Goal: Task Accomplishment & Management: Use online tool/utility

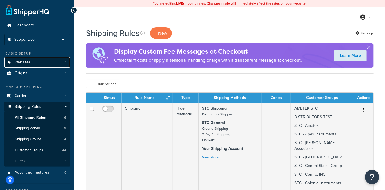
click at [33, 60] on link "Websites 1" at bounding box center [37, 62] width 66 height 11
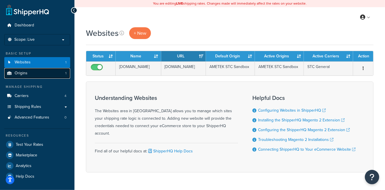
click at [45, 73] on link "Origins 1" at bounding box center [37, 73] width 66 height 11
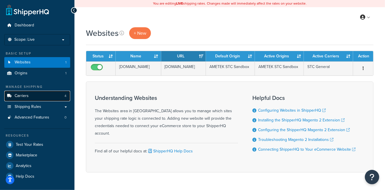
click at [43, 94] on link "Carriers 4" at bounding box center [37, 95] width 66 height 11
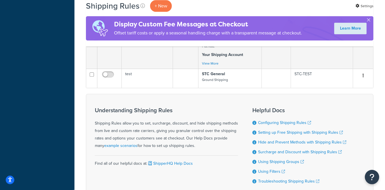
scroll to position [539, 0]
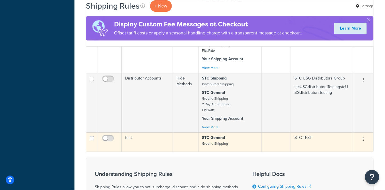
click at [136, 132] on td "test" at bounding box center [147, 141] width 51 height 19
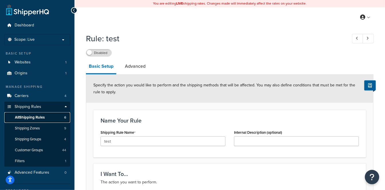
click at [44, 119] on span "All Shipping Rules" at bounding box center [30, 117] width 30 height 5
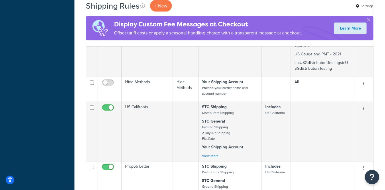
scroll to position [401, 0]
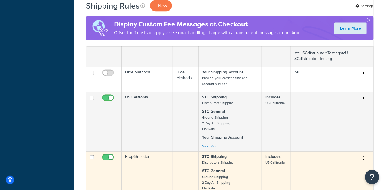
click at [146, 151] on td "Prop65 Letter" at bounding box center [147, 180] width 51 height 59
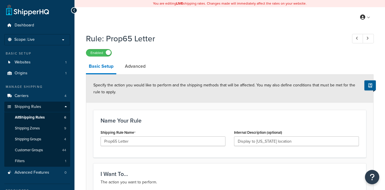
select select "SURCHARGE"
select select "ORDER"
click at [139, 68] on link "Advanced" at bounding box center [135, 66] width 26 height 14
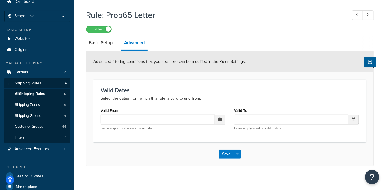
scroll to position [32, 0]
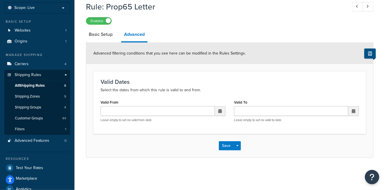
click at [366, 51] on button at bounding box center [369, 53] width 11 height 10
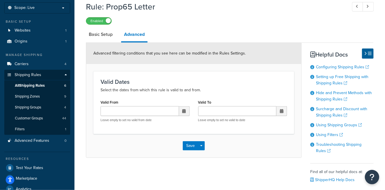
click at [250, 48] on div "Advanced filtering conditions that you see here can be modified in the Rules Se…" at bounding box center [193, 53] width 215 height 21
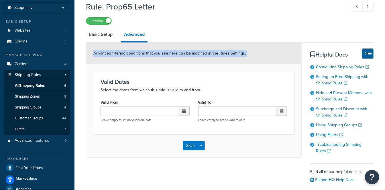
click at [250, 48] on div "Advanced filtering conditions that you see here can be modified in the Rules Se…" at bounding box center [193, 53] width 215 height 21
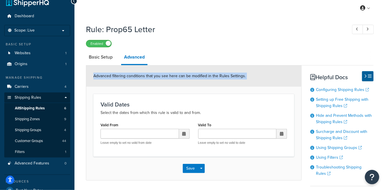
scroll to position [0, 0]
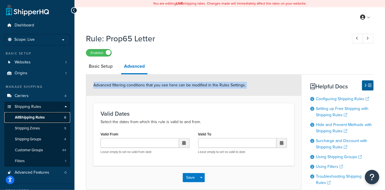
click at [43, 115] on span "All Shipping Rules" at bounding box center [30, 117] width 30 height 5
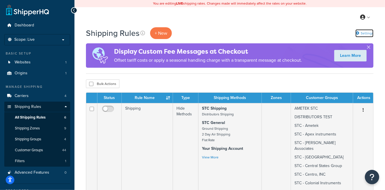
click at [361, 33] on link "Settings" at bounding box center [364, 33] width 18 height 8
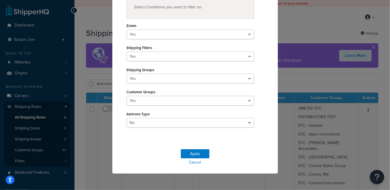
scroll to position [46, 0]
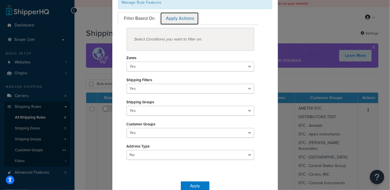
click at [179, 18] on link "Apply Actions" at bounding box center [179, 18] width 39 height 13
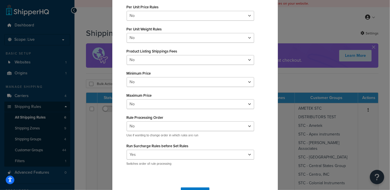
scroll to position [110, 0]
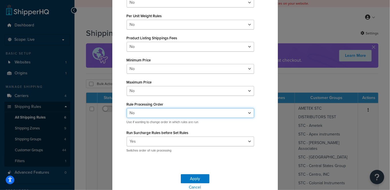
click at [147, 110] on select "Yes No" at bounding box center [191, 113] width 128 height 10
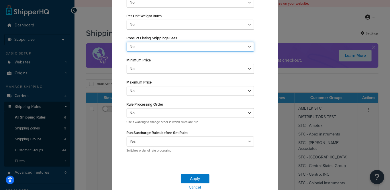
click at [157, 44] on select "Yes No" at bounding box center [191, 47] width 128 height 10
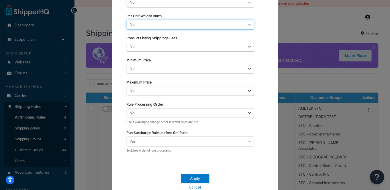
click at [138, 23] on select "Yes No" at bounding box center [191, 25] width 128 height 10
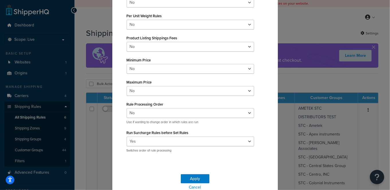
click at [133, 61] on label "Minimum Price" at bounding box center [139, 60] width 24 height 4
click at [133, 64] on select "Yes No" at bounding box center [191, 69] width 128 height 10
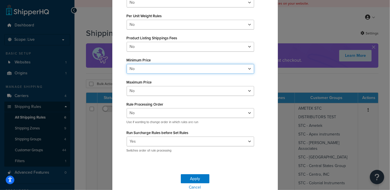
click at [134, 66] on select "Yes No" at bounding box center [191, 69] width 128 height 10
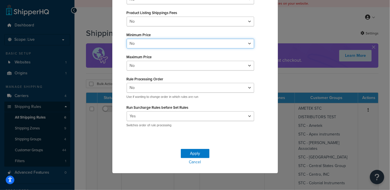
scroll to position [8, 0]
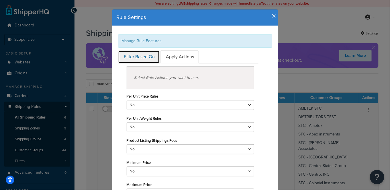
click at [133, 54] on link "Filter Based On" at bounding box center [139, 56] width 42 height 13
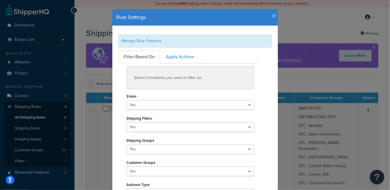
click at [149, 41] on div "Manage Rule Features" at bounding box center [195, 40] width 154 height 13
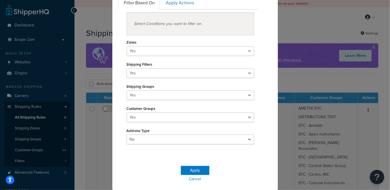
scroll to position [72, 0]
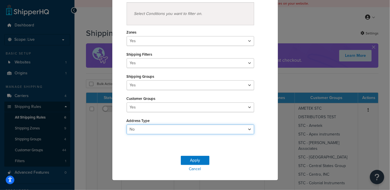
click at [143, 128] on select "Yes No" at bounding box center [191, 129] width 128 height 10
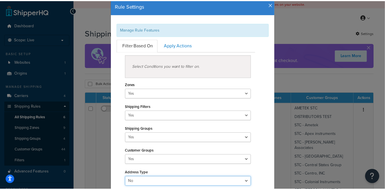
scroll to position [0, 0]
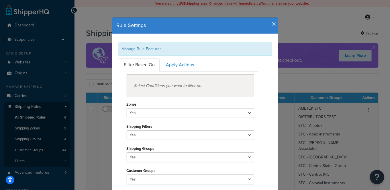
click at [272, 23] on icon "button" at bounding box center [274, 23] width 4 height 5
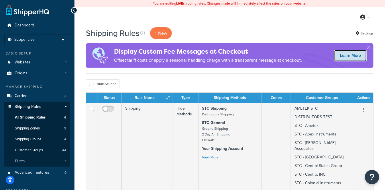
click at [344, 54] on link "Learn More" at bounding box center [350, 55] width 32 height 11
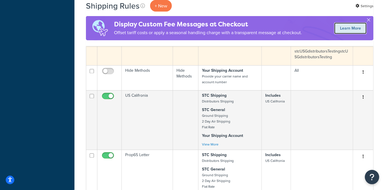
scroll to position [413, 0]
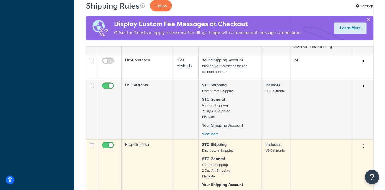
click at [162, 139] on td "Prop65 Letter" at bounding box center [147, 168] width 51 height 59
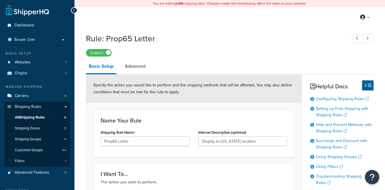
select select "SURCHARGE"
select select "ORDER"
click at [143, 73] on link "Advanced" at bounding box center [135, 66] width 26 height 14
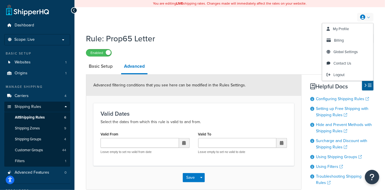
click at [371, 16] on link at bounding box center [365, 17] width 16 height 9
click at [346, 39] on link "Billing" at bounding box center [347, 40] width 51 height 11
select select "SURCHARGE"
select select "ORDER"
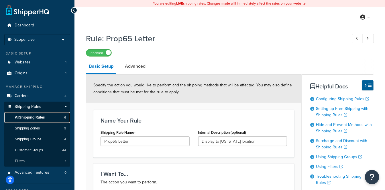
click at [22, 115] on span "All Shipping Rules" at bounding box center [30, 117] width 30 height 5
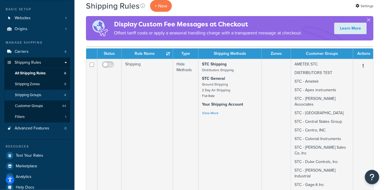
scroll to position [32, 0]
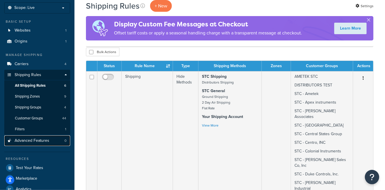
click at [44, 140] on span "Advanced Features" at bounding box center [32, 140] width 35 height 5
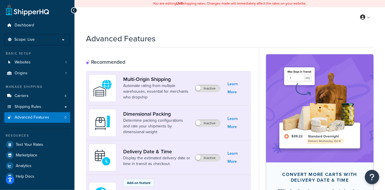
click at [41, 28] on link "Dashboard" at bounding box center [37, 25] width 66 height 11
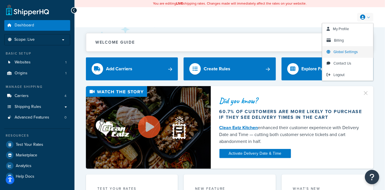
click at [350, 53] on span "Global Settings" at bounding box center [345, 51] width 24 height 5
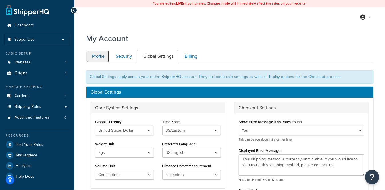
click at [98, 57] on link "Profile" at bounding box center [97, 56] width 23 height 13
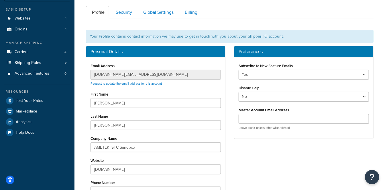
scroll to position [31, 0]
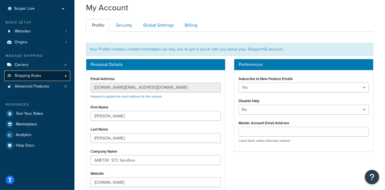
click at [23, 72] on link "Shipping Rules" at bounding box center [37, 75] width 66 height 11
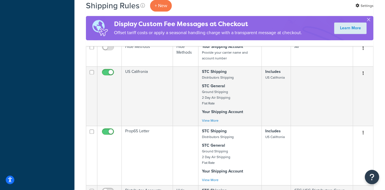
scroll to position [413, 0]
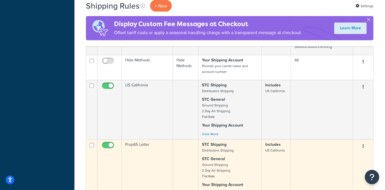
click at [153, 139] on td "Prop65 Letter" at bounding box center [147, 168] width 51 height 59
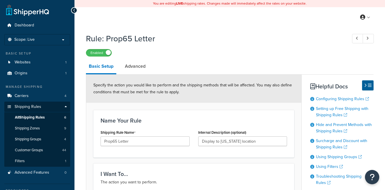
select select "SURCHARGE"
select select "ORDER"
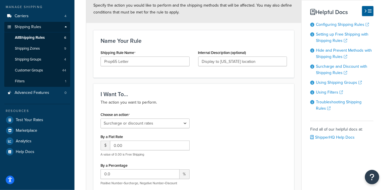
scroll to position [95, 0]
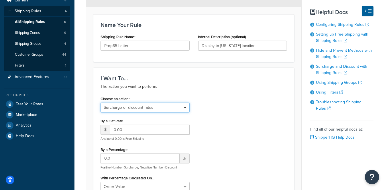
click at [171, 107] on select "Choose an action Override Rates Surcharge or discount rates Hide a shipping met…" at bounding box center [144, 107] width 89 height 10
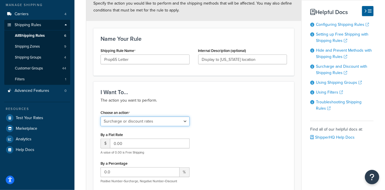
scroll to position [32, 0]
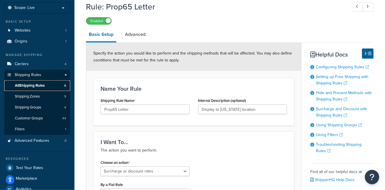
click at [45, 88] on link "All Shipping Rules 6" at bounding box center [37, 85] width 66 height 11
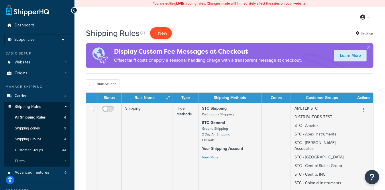
click at [157, 34] on p "+ New" at bounding box center [161, 33] width 22 height 12
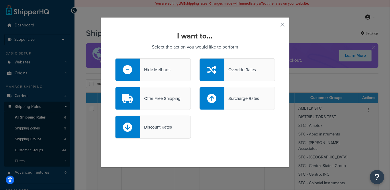
click at [227, 100] on div "Surcharge Rates" at bounding box center [241, 98] width 35 height 8
click at [0, 0] on input "Surcharge Rates" at bounding box center [0, 0] width 0 height 0
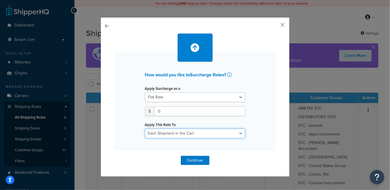
click at [192, 133] on select "Each Shipment in the Cart Each Shipping Group in the Cart Each Item within a Sh…" at bounding box center [195, 133] width 100 height 10
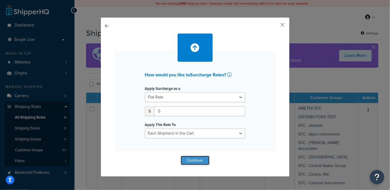
click at [186, 161] on button "Continue" at bounding box center [195, 159] width 29 height 9
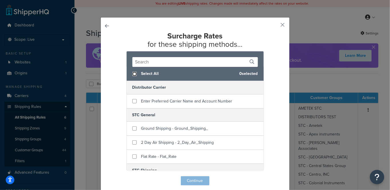
click at [132, 72] on input "checkbox" at bounding box center [134, 74] width 4 height 4
checkbox input "true"
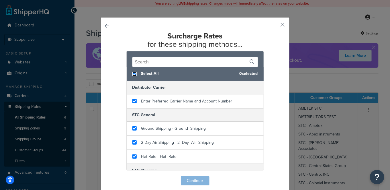
checkbox input "true"
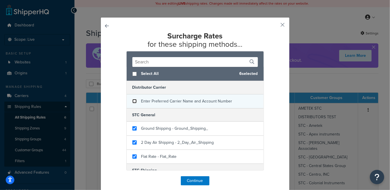
checkbox input "false"
click at [132, 100] on input "checkbox" at bounding box center [134, 101] width 4 height 4
checkbox input "false"
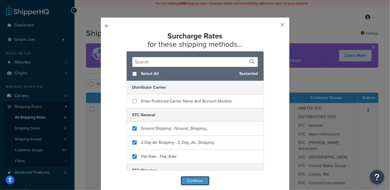
click at [202, 182] on button "Continue" at bounding box center [195, 180] width 29 height 9
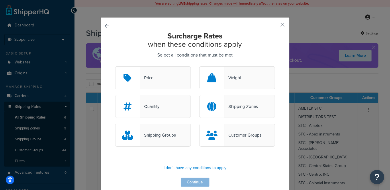
click at [236, 106] on div "Shipping Zones" at bounding box center [240, 106] width 33 height 8
click at [0, 0] on input "Shipping Zones" at bounding box center [0, 0] width 0 height 0
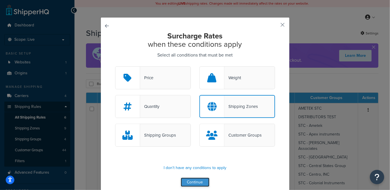
click at [190, 178] on button "Continue" at bounding box center [195, 181] width 29 height 9
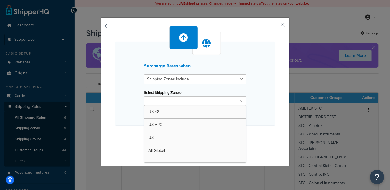
click at [194, 100] on ul at bounding box center [195, 100] width 102 height 9
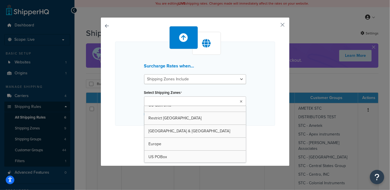
scroll to position [26, 0]
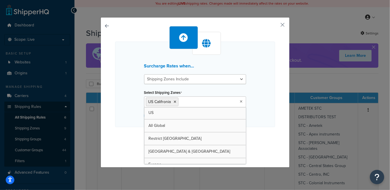
click at [268, 125] on div "Surcharge Rates when... Shipping Zones Include Shipping Zones Do Not Include Se…" at bounding box center [195, 84] width 160 height 85
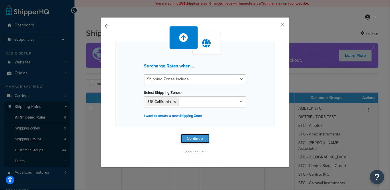
click at [202, 136] on button "Continue" at bounding box center [195, 138] width 29 height 9
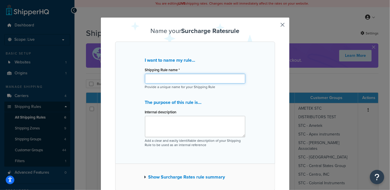
click at [193, 79] on input "Shipping Rule name *" at bounding box center [195, 79] width 100 height 10
click at [164, 178] on button "Show Surcharge Rates rule summary" at bounding box center [184, 177] width 81 height 8
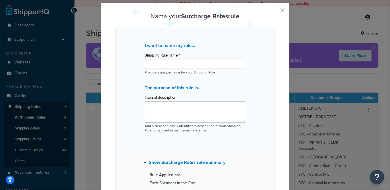
scroll to position [0, 0]
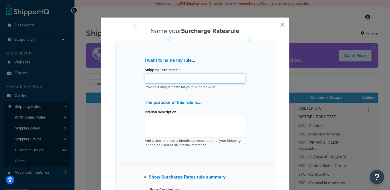
click at [185, 80] on input "Shipping Rule name *" at bounding box center [195, 79] width 100 height 10
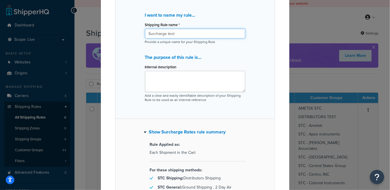
scroll to position [127, 0]
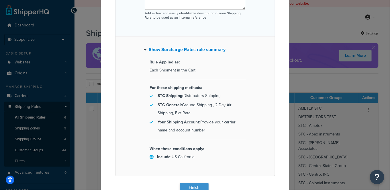
type input "Surcharge test"
click at [188, 186] on button "Finish" at bounding box center [194, 187] width 29 height 9
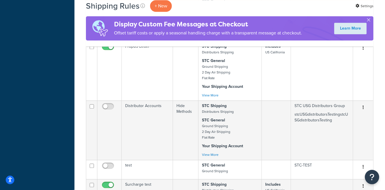
scroll to position [540, 0]
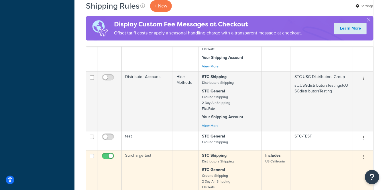
click at [106, 153] on input "checkbox" at bounding box center [109, 156] width 16 height 7
checkbox input "false"
click at [152, 150] on td "Surcharge test" at bounding box center [147, 179] width 51 height 59
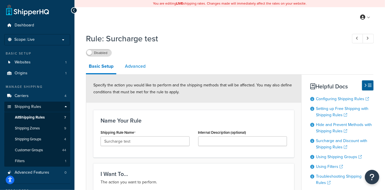
click at [137, 70] on link "Advanced" at bounding box center [135, 66] width 26 height 14
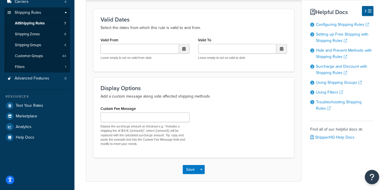
scroll to position [95, 0]
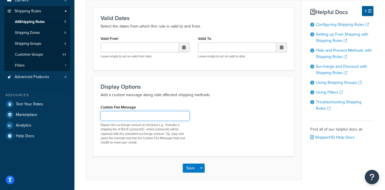
click at [137, 119] on input "Custom Fee Message" at bounding box center [144, 116] width 89 height 10
type input "[ ✅I Agree to this⚠️WARNING : Cancer and Reproductive Harm – www.P65Warnings.ca…"
click at [145, 112] on input "[ ✅I Agree to this⚠️WARNING : Cancer and Reproductive Harm – www.P65Warnings.ca…" at bounding box center [144, 116] width 89 height 10
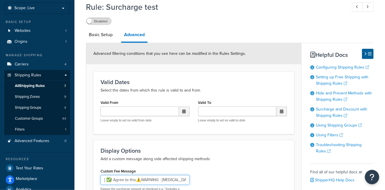
scroll to position [0, 0]
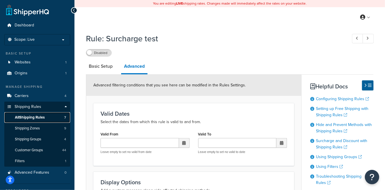
click at [35, 116] on span "All Shipping Rules" at bounding box center [30, 117] width 30 height 5
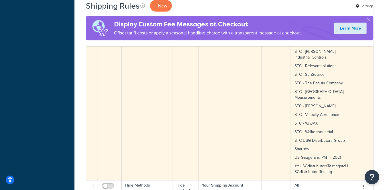
scroll to position [350, 0]
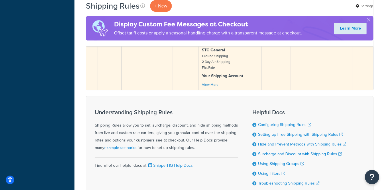
scroll to position [662, 0]
